Goal: Navigation & Orientation: Find specific page/section

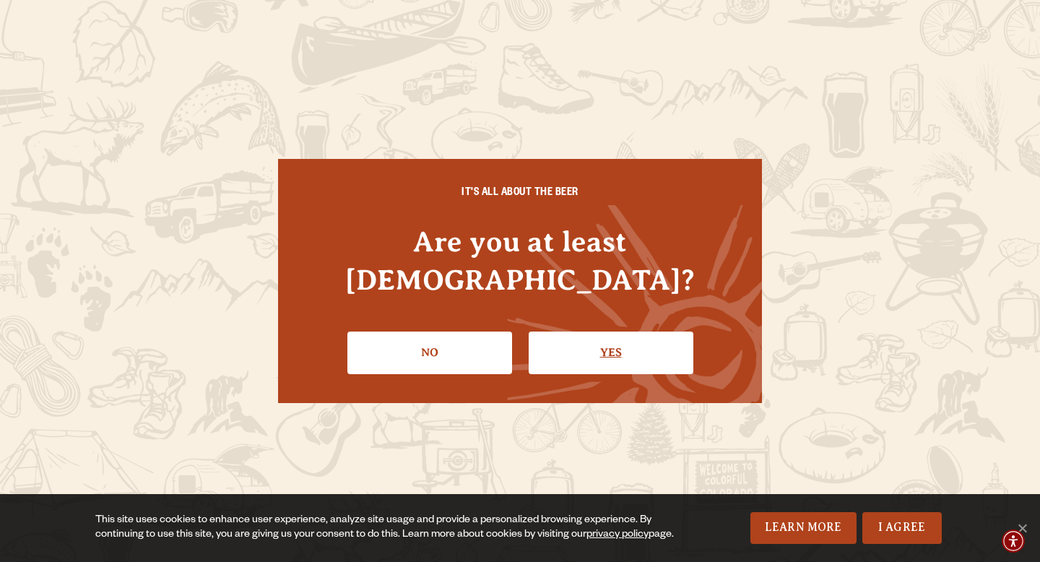
click at [609, 331] on link "Yes" at bounding box center [610, 352] width 165 height 42
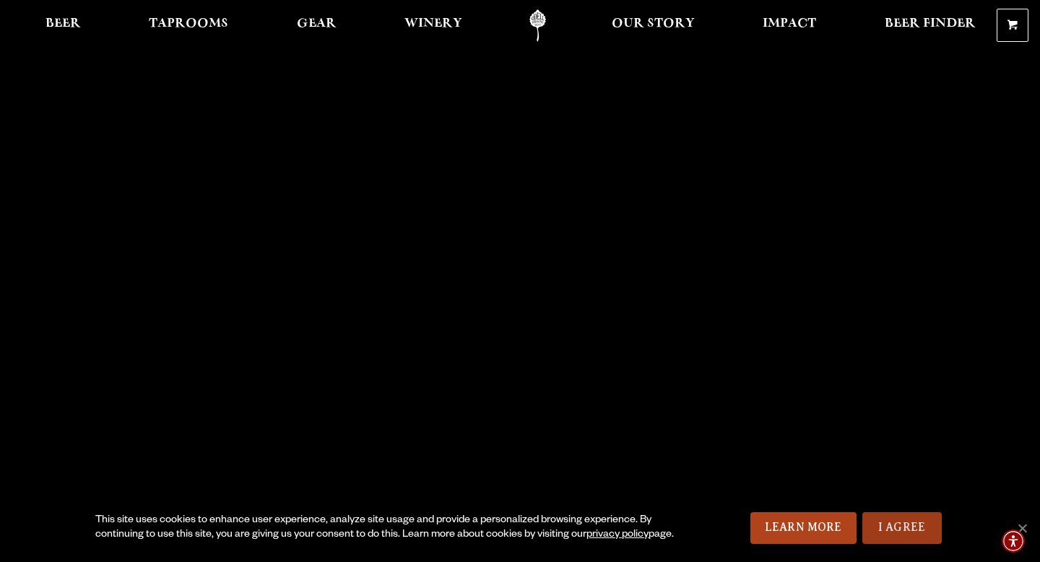
click at [901, 525] on link "I Agree" at bounding box center [901, 528] width 79 height 32
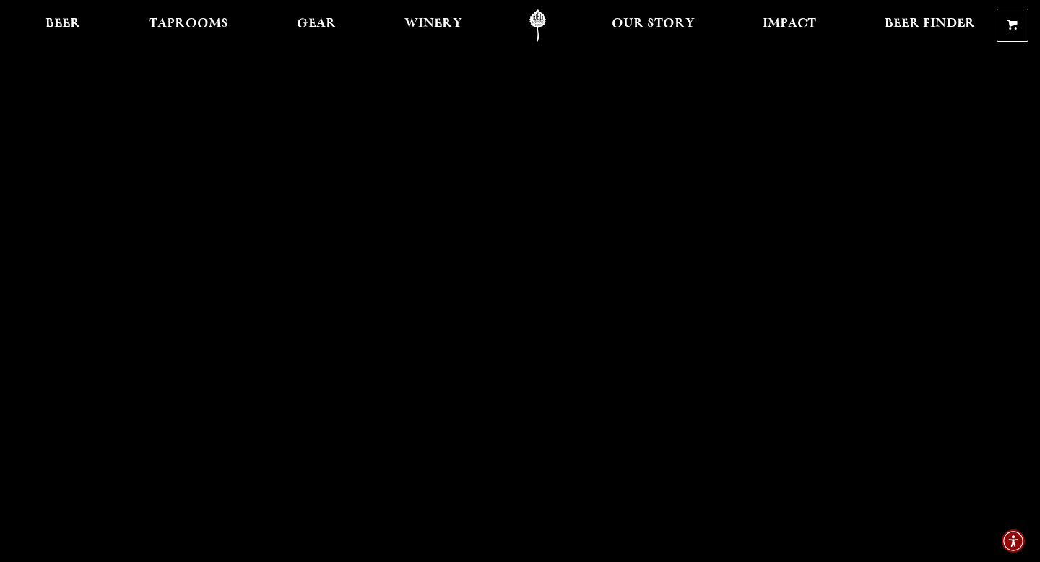
click at [539, 23] on link "Odell Home" at bounding box center [537, 25] width 54 height 32
click at [635, 27] on span "Our Story" at bounding box center [652, 24] width 83 height 12
